Goal: Task Accomplishment & Management: Manage account settings

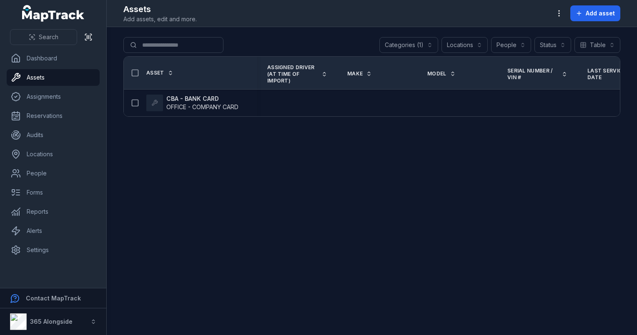
click at [396, 40] on button "Categories (1)" at bounding box center [409, 45] width 59 height 16
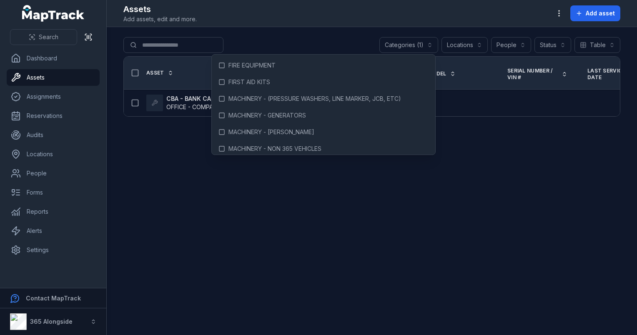
click at [133, 172] on main "**********" at bounding box center [372, 181] width 531 height 308
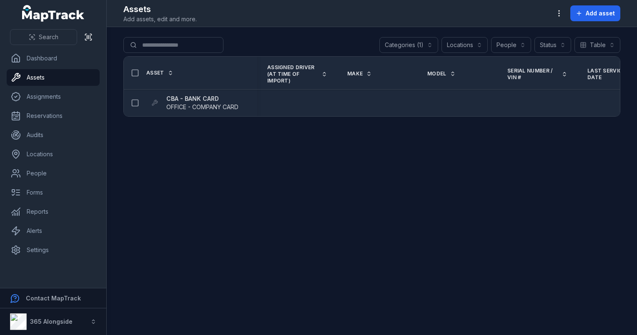
click at [197, 106] on span "OFFICE - COMPANY CARD" at bounding box center [202, 106] width 72 height 7
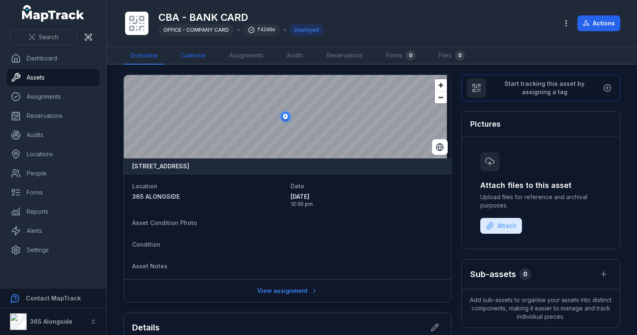
click at [204, 55] on link "Calendar" at bounding box center [193, 56] width 38 height 18
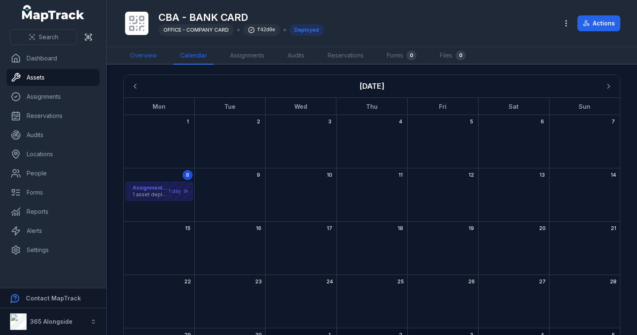
click at [134, 60] on link "Overview" at bounding box center [143, 56] width 40 height 18
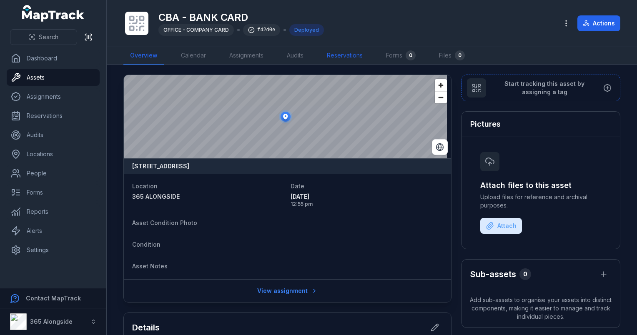
click at [345, 55] on link "Reservations" at bounding box center [344, 56] width 49 height 18
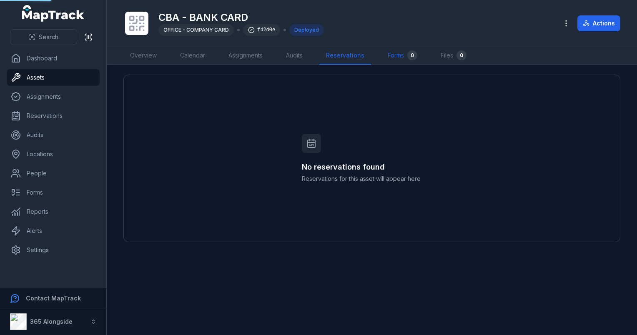
click at [400, 55] on link "Forms 0" at bounding box center [402, 56] width 43 height 18
click at [138, 55] on link "Overview" at bounding box center [143, 56] width 40 height 18
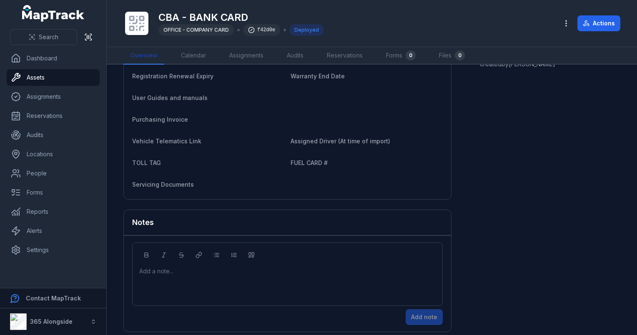
scroll to position [423, 0]
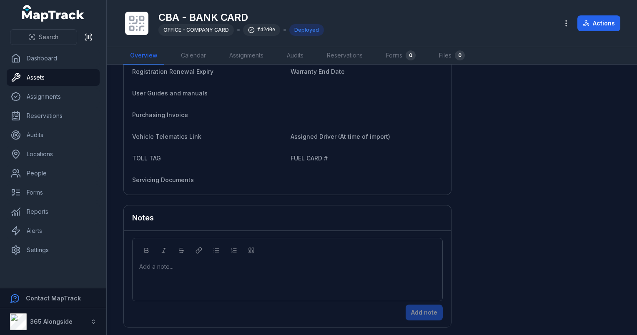
click at [133, 268] on div "Add a note..." at bounding box center [287, 269] width 311 height 63
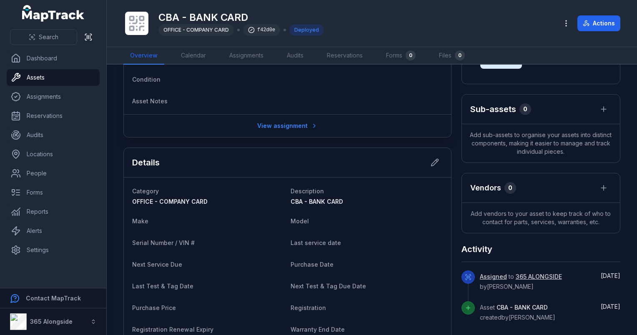
scroll to position [167, 0]
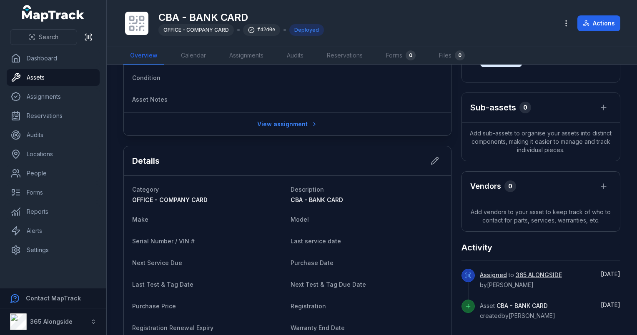
click at [248, 75] on dt "Condition" at bounding box center [208, 78] width 152 height 10
click at [296, 128] on link "View assignment" at bounding box center [287, 124] width 71 height 16
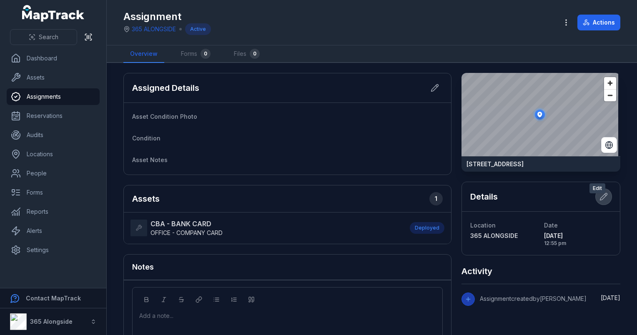
click at [600, 201] on icon at bounding box center [604, 197] width 8 height 8
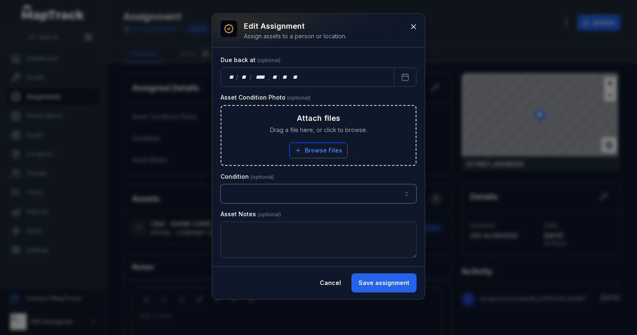
click at [279, 191] on button "button" at bounding box center [319, 193] width 196 height 19
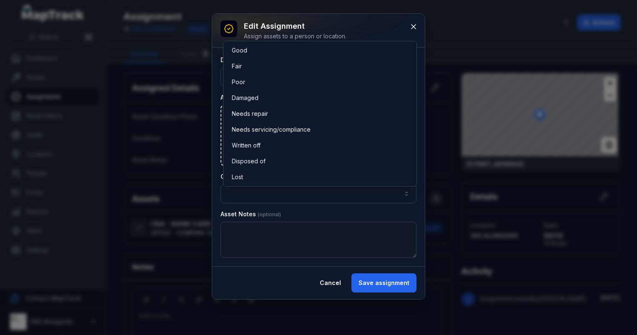
click at [274, 205] on div "Due back at ** / ** / **** , ** : **   ** Asset Condition Photo ***** Attach fi…" at bounding box center [319, 157] width 196 height 202
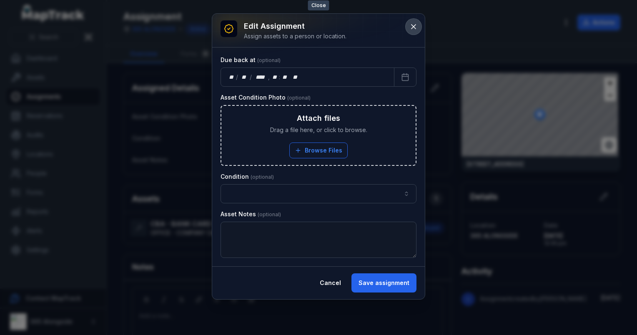
click at [416, 23] on icon at bounding box center [414, 27] width 8 height 8
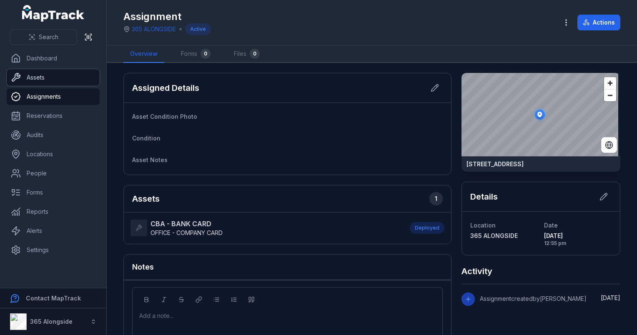
click at [51, 80] on link "Assets" at bounding box center [53, 77] width 93 height 17
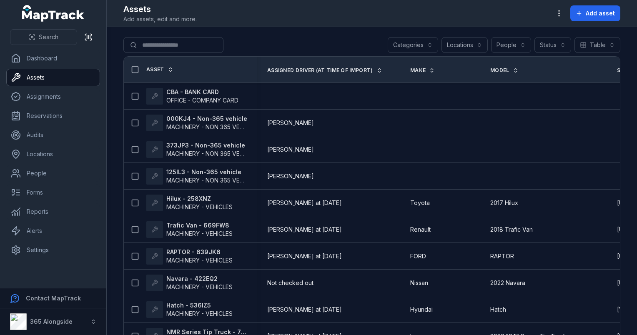
click at [408, 45] on button "Categories" at bounding box center [413, 45] width 50 height 16
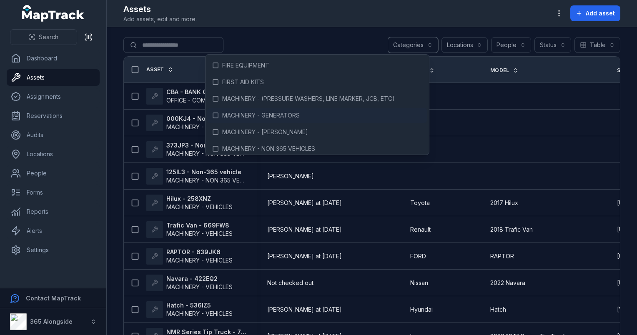
scroll to position [42, 0]
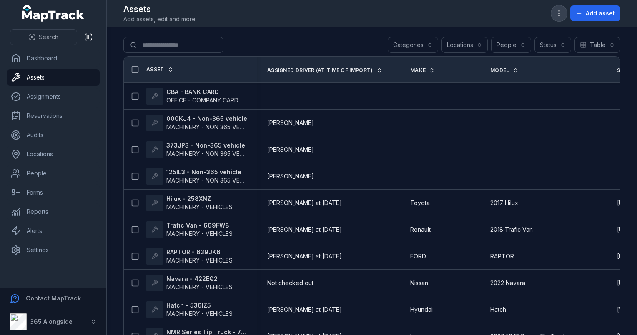
click at [563, 15] on icon "button" at bounding box center [559, 13] width 8 height 8
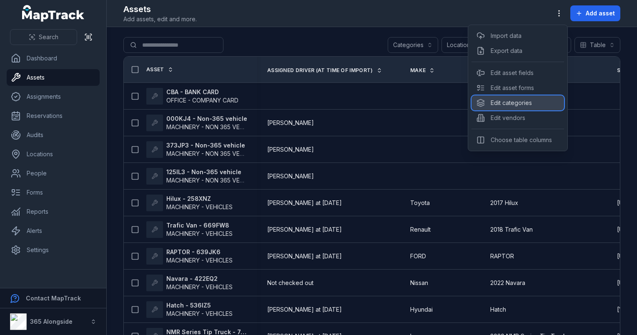
click at [509, 103] on div "Edit categories" at bounding box center [518, 103] width 93 height 15
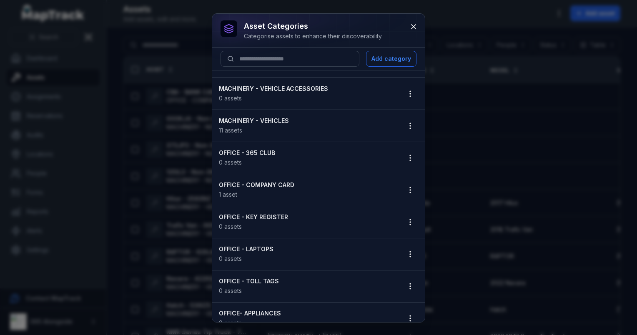
scroll to position [250, 0]
click at [406, 185] on icon "button" at bounding box center [410, 189] width 8 height 8
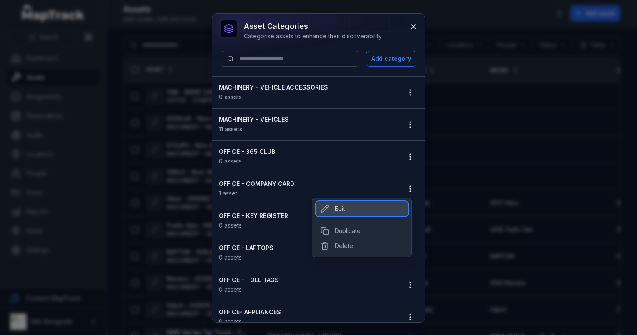
click at [352, 209] on div "Edit" at bounding box center [362, 208] width 93 height 15
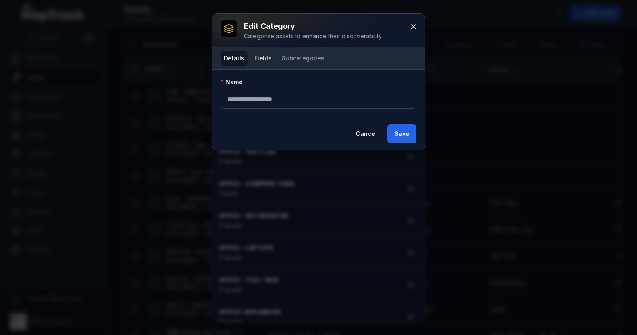
click at [267, 59] on button "Fields" at bounding box center [263, 58] width 24 height 15
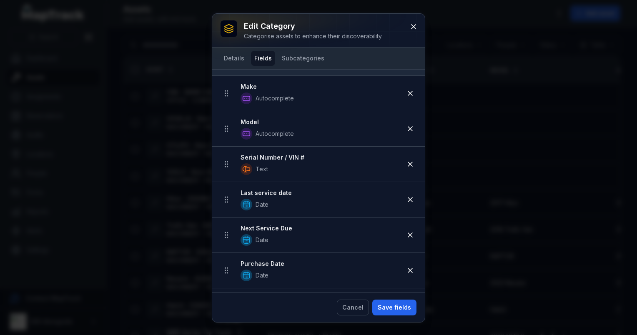
scroll to position [0, 0]
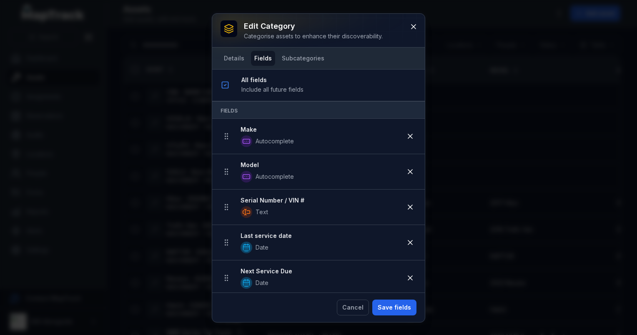
drag, startPoint x: 149, startPoint y: 138, endPoint x: 162, endPoint y: 135, distance: 13.3
click at [149, 138] on div "Edit category Categorise assets to enhance their discoverability. Details Field…" at bounding box center [318, 167] width 637 height 335
click at [411, 25] on icon at bounding box center [414, 27] width 8 height 8
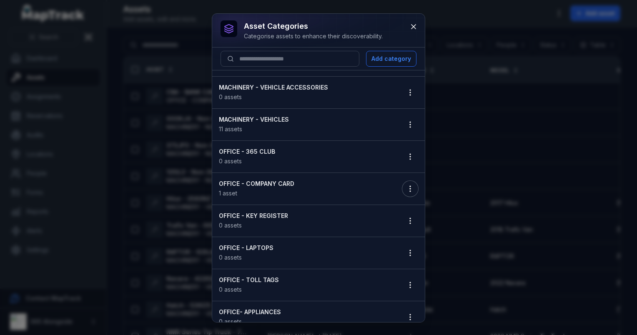
scroll to position [292, 0]
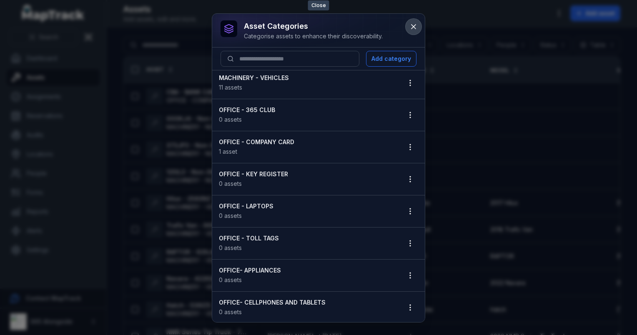
click at [415, 20] on button at bounding box center [414, 27] width 16 height 16
